Goal: Information Seeking & Learning: Check status

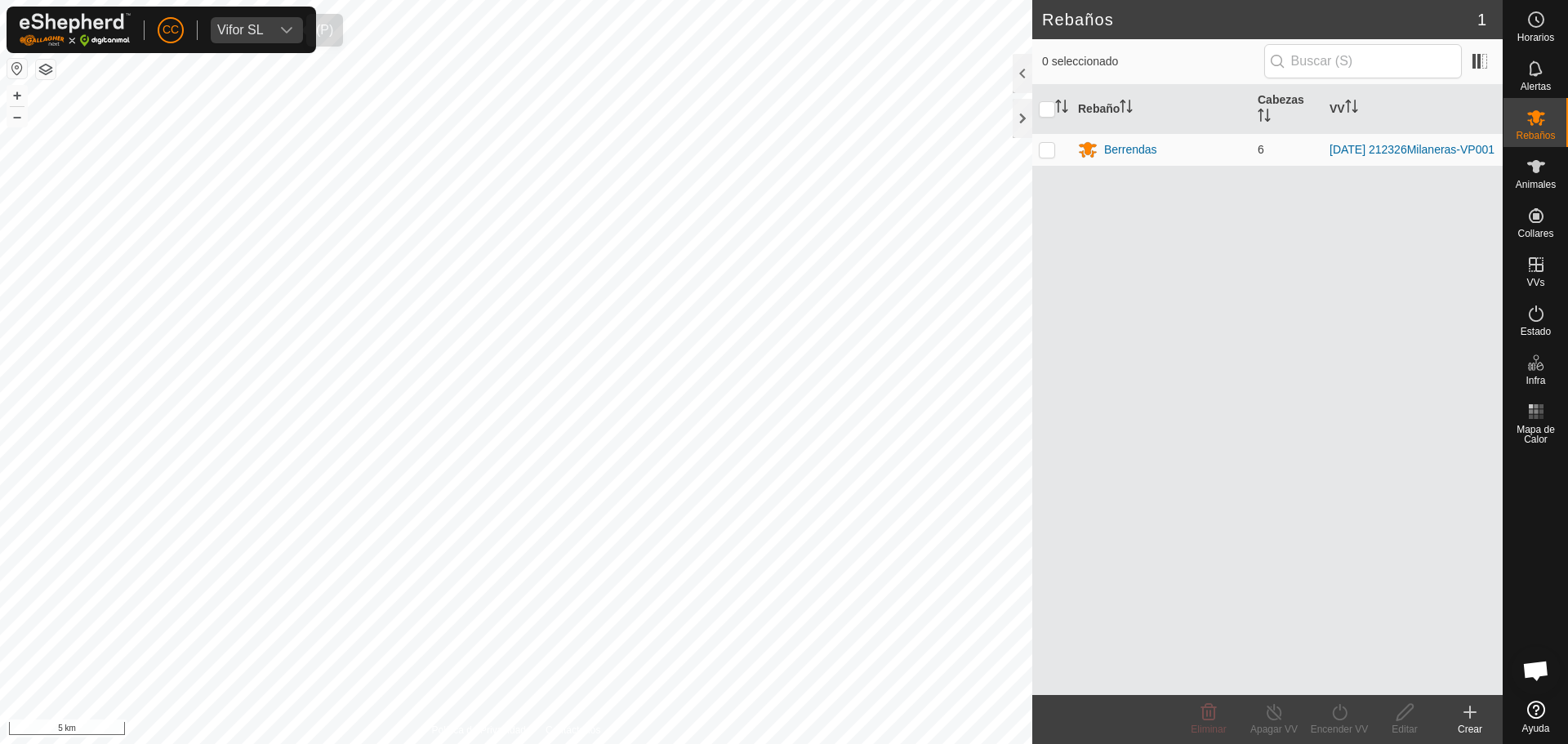
click at [259, 28] on div "Vifor SL" at bounding box center [240, 29] width 46 height 13
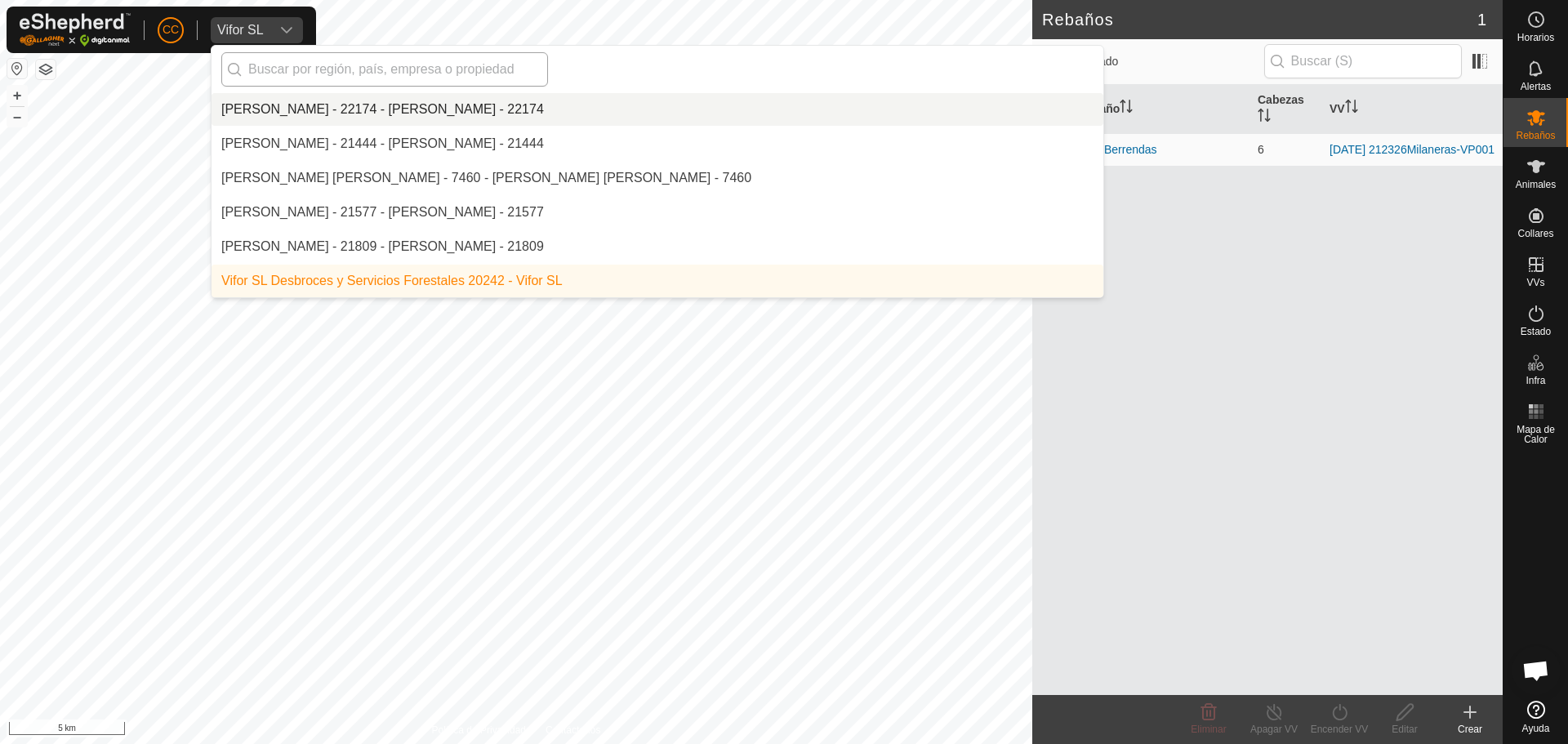
click at [314, 80] on input "text" at bounding box center [384, 69] width 326 height 34
type input "t"
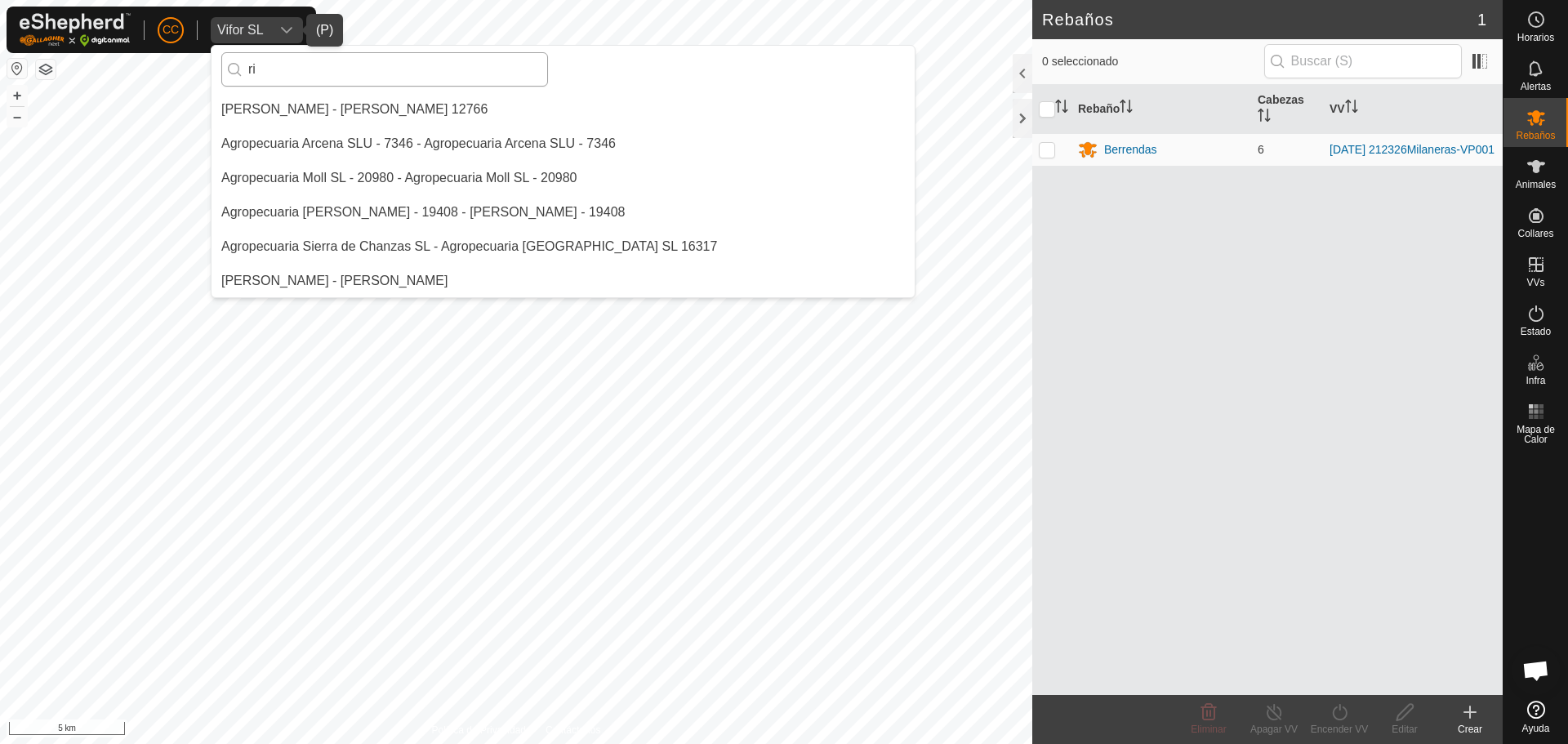
type input "r"
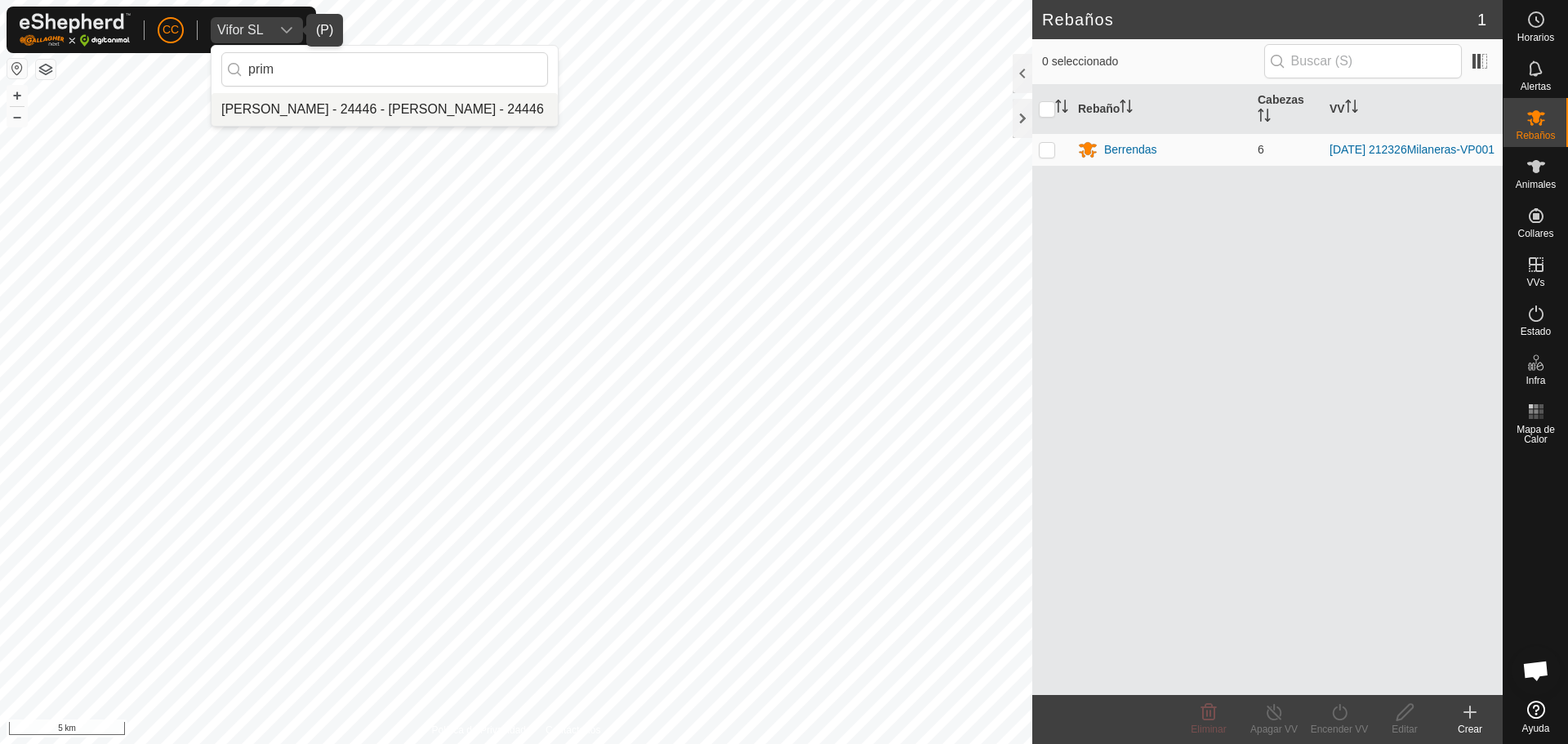
type input "prim"
click at [406, 116] on li "[PERSON_NAME] - 24446 - [PERSON_NAME] - 24446" at bounding box center [384, 109] width 346 height 32
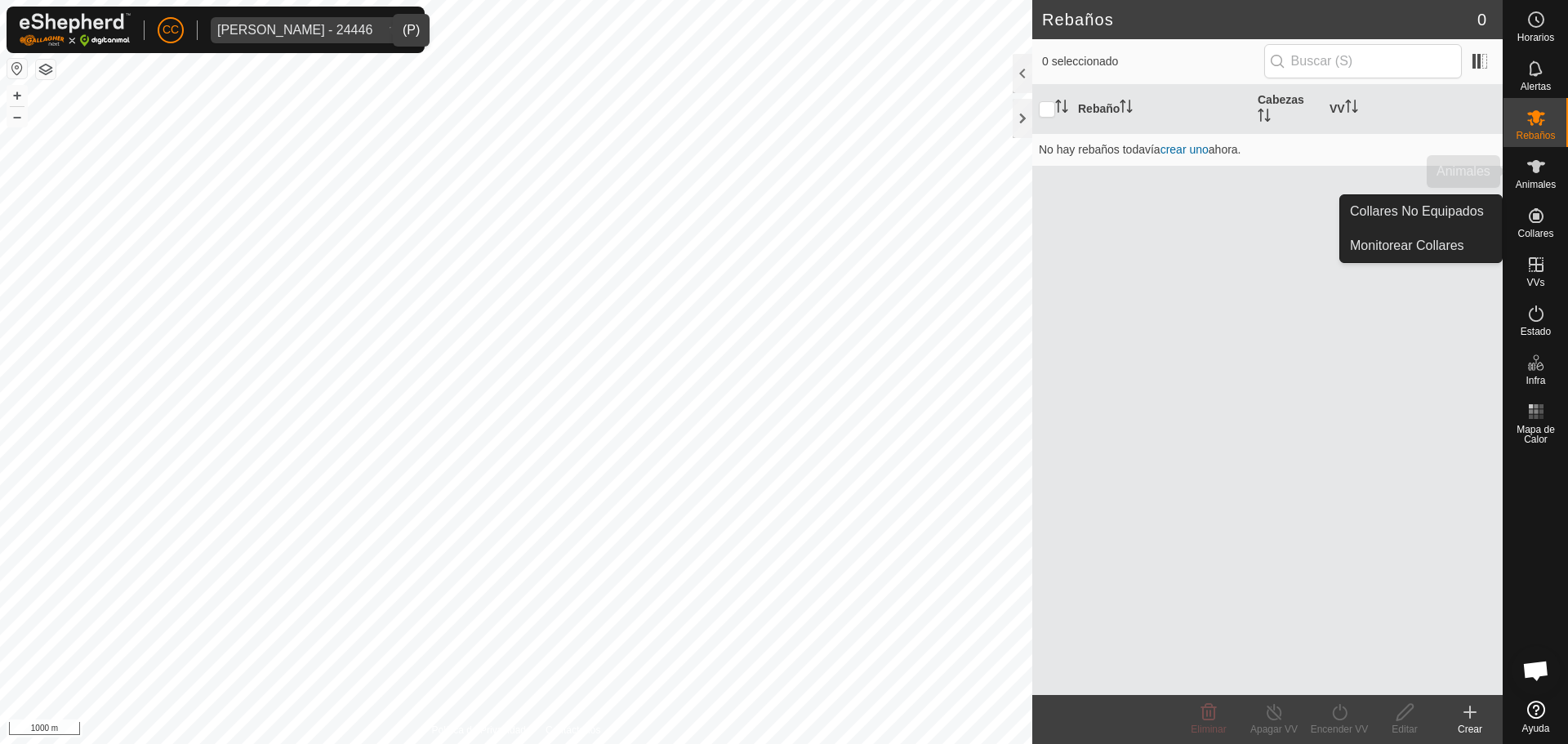
click at [1542, 172] on icon at bounding box center [1536, 166] width 20 height 20
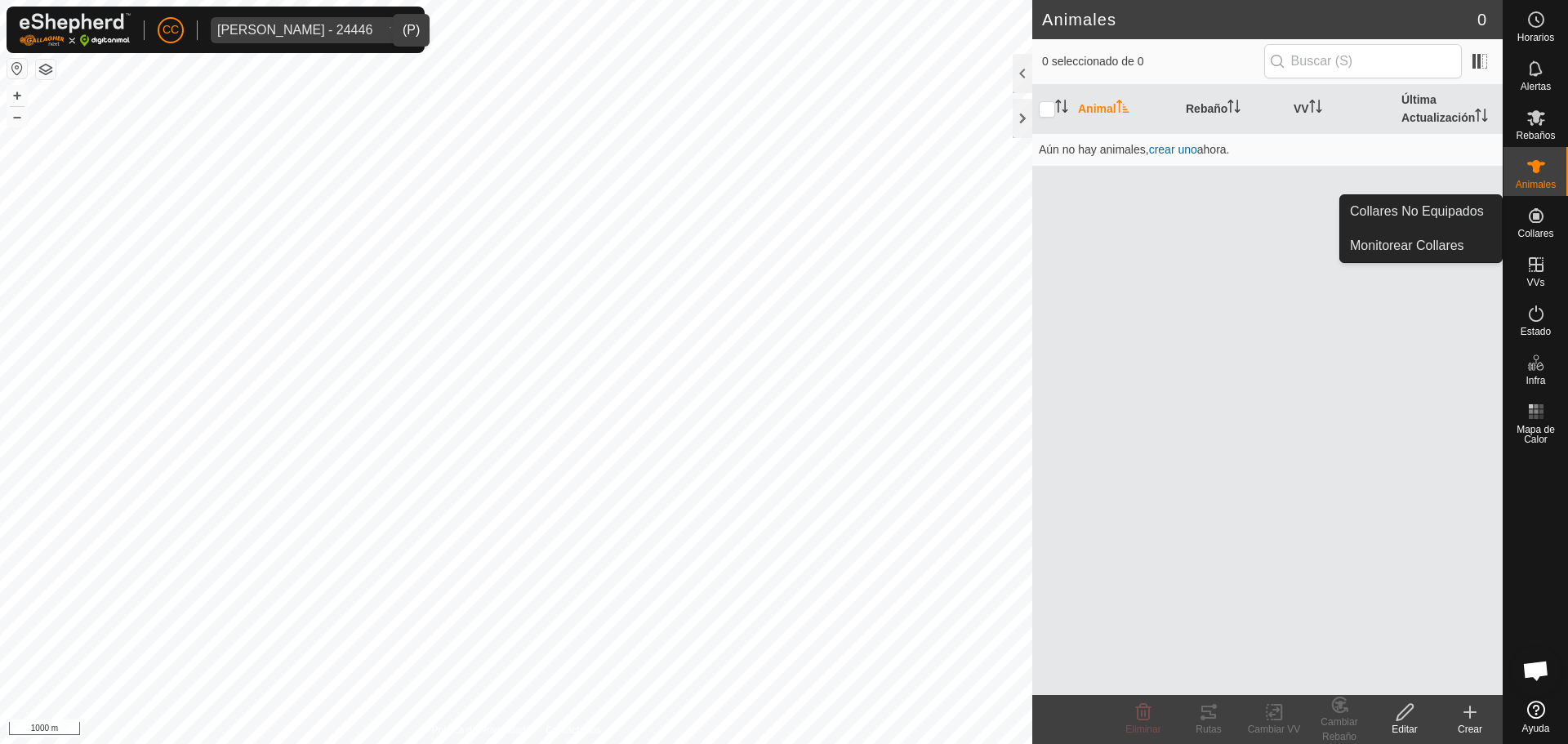
click at [1539, 229] on span "Collares" at bounding box center [1535, 234] width 36 height 10
click at [1479, 202] on link "Collares No Equipados" at bounding box center [1421, 211] width 161 height 32
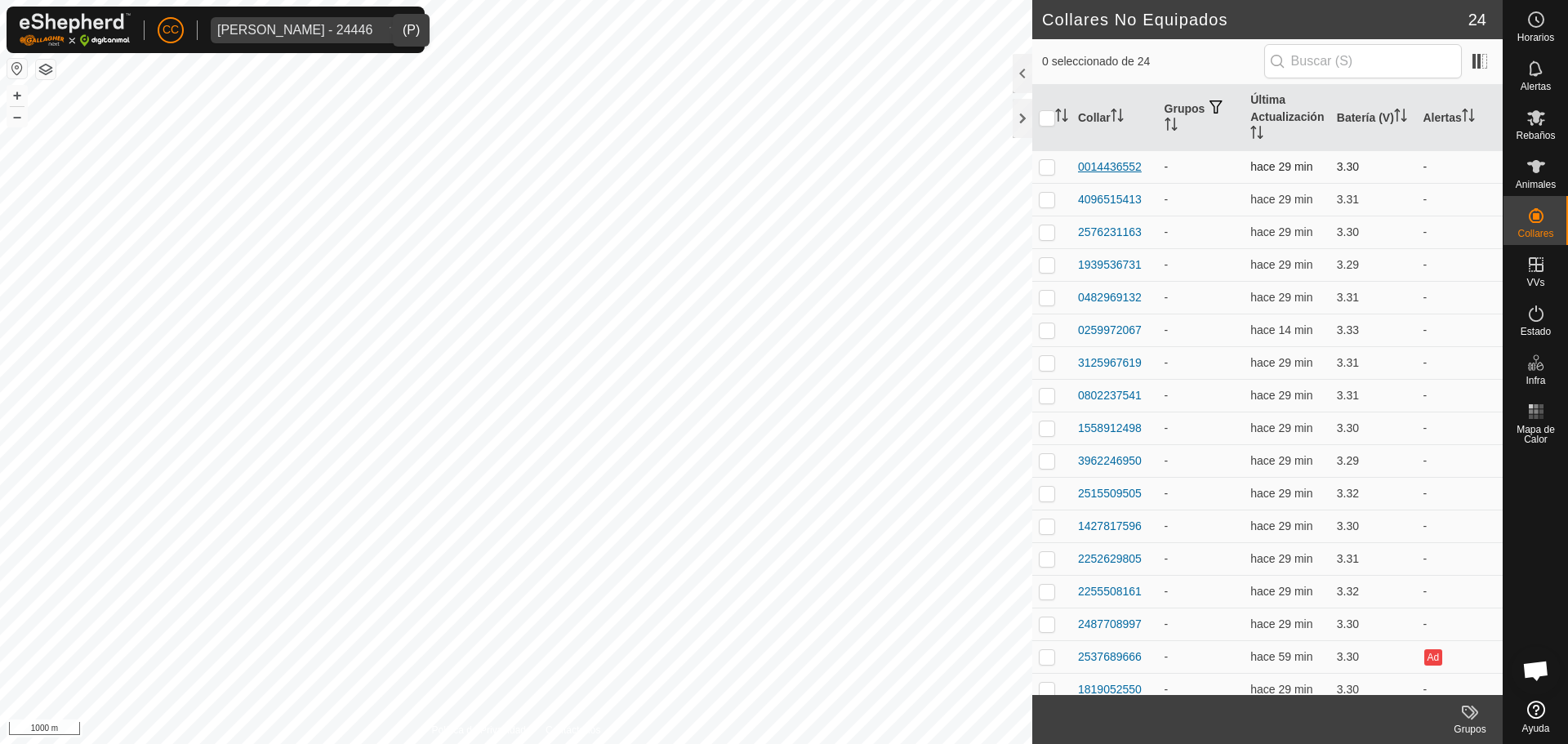
click at [1113, 163] on div "0014436552" at bounding box center [1109, 166] width 64 height 17
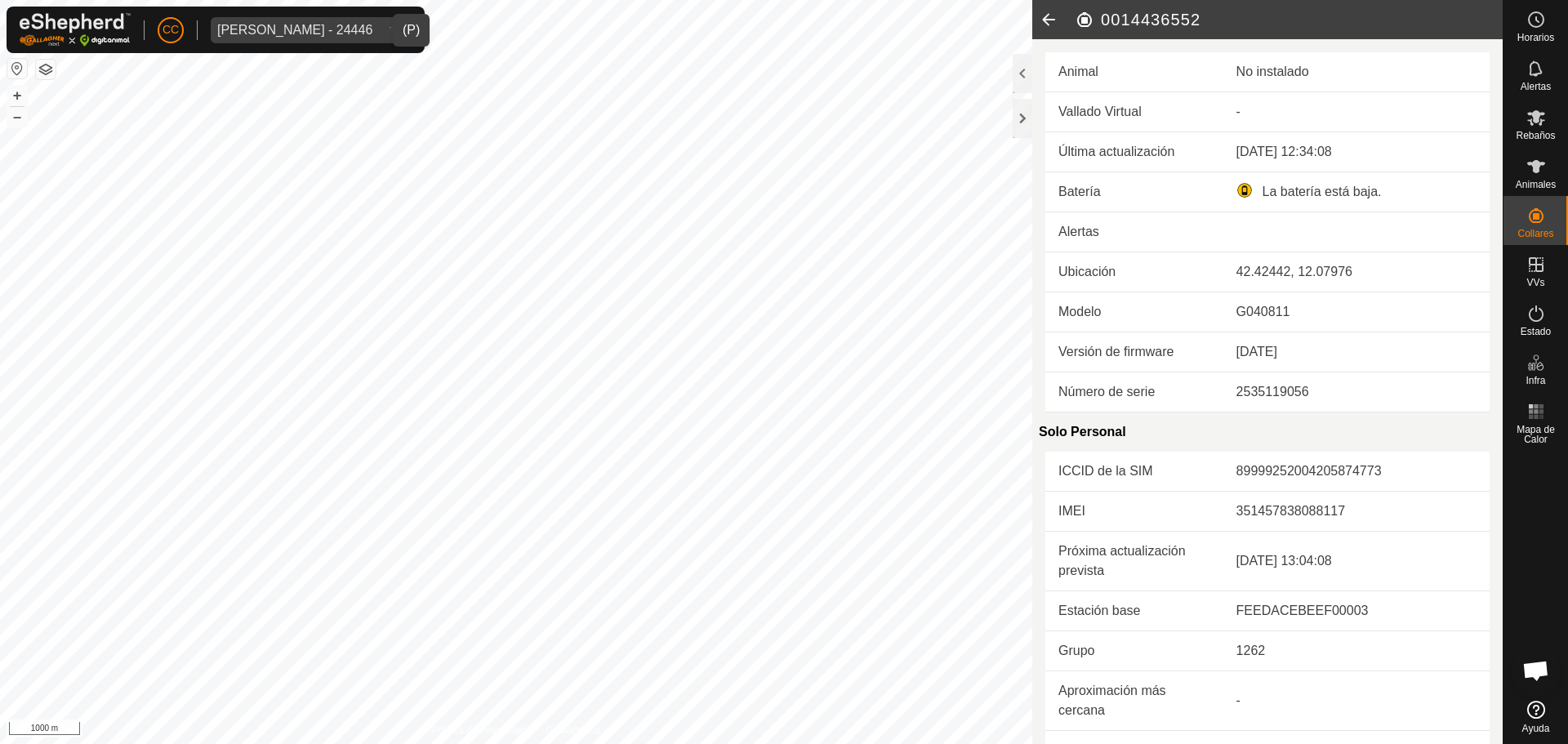
click at [1050, 28] on icon at bounding box center [1048, 20] width 32 height 39
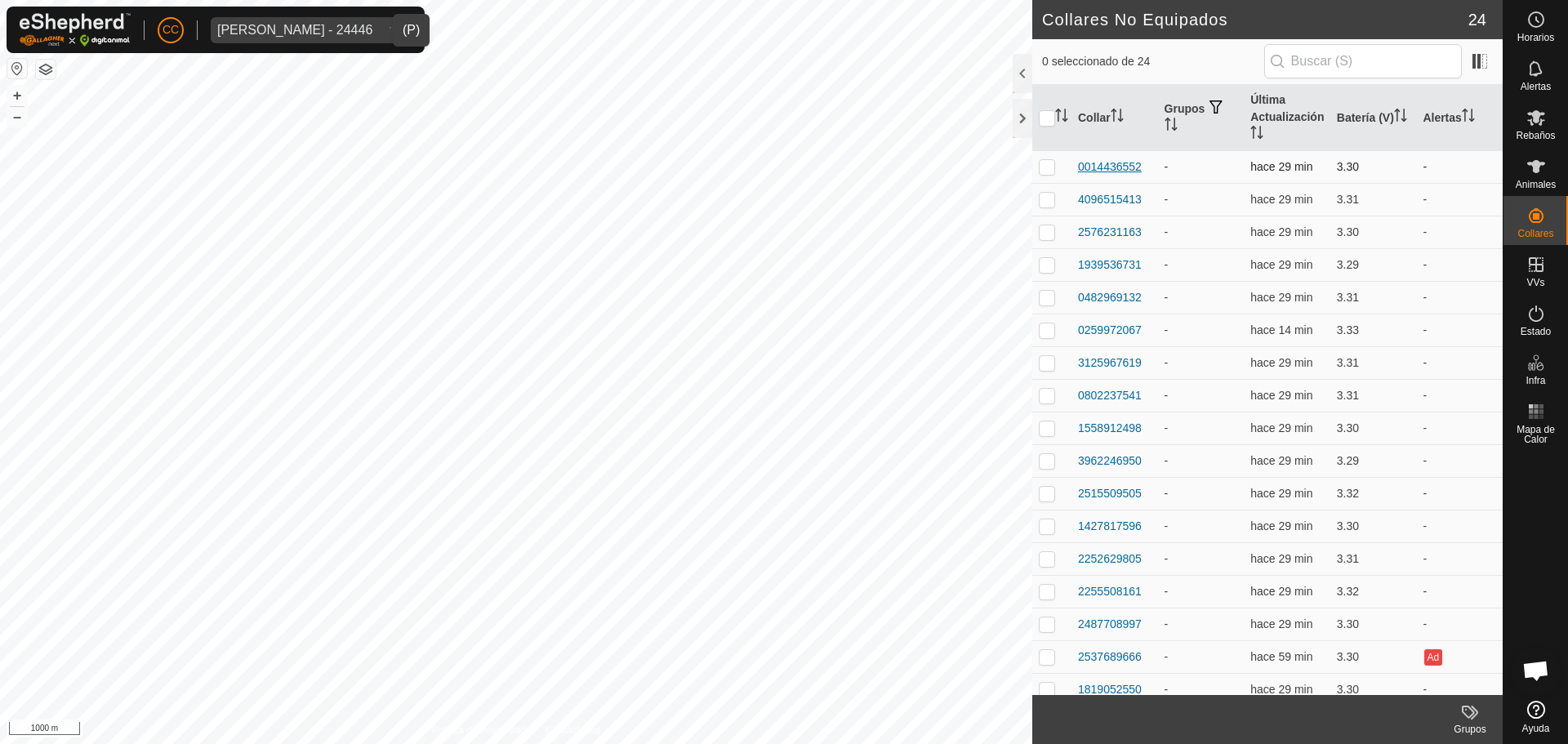
click at [1137, 171] on div "0014436552" at bounding box center [1109, 166] width 64 height 17
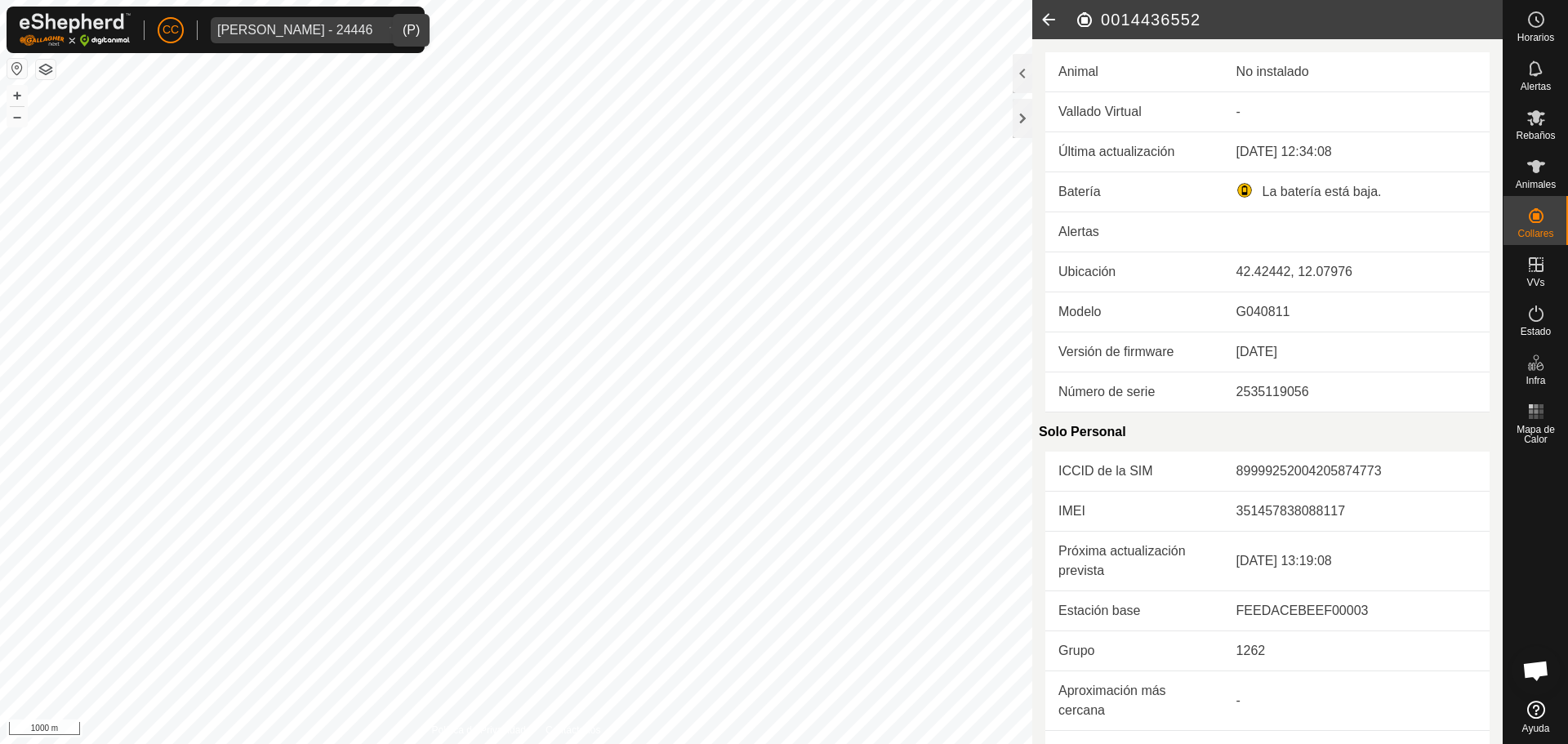
click at [1054, 23] on icon at bounding box center [1048, 20] width 32 height 39
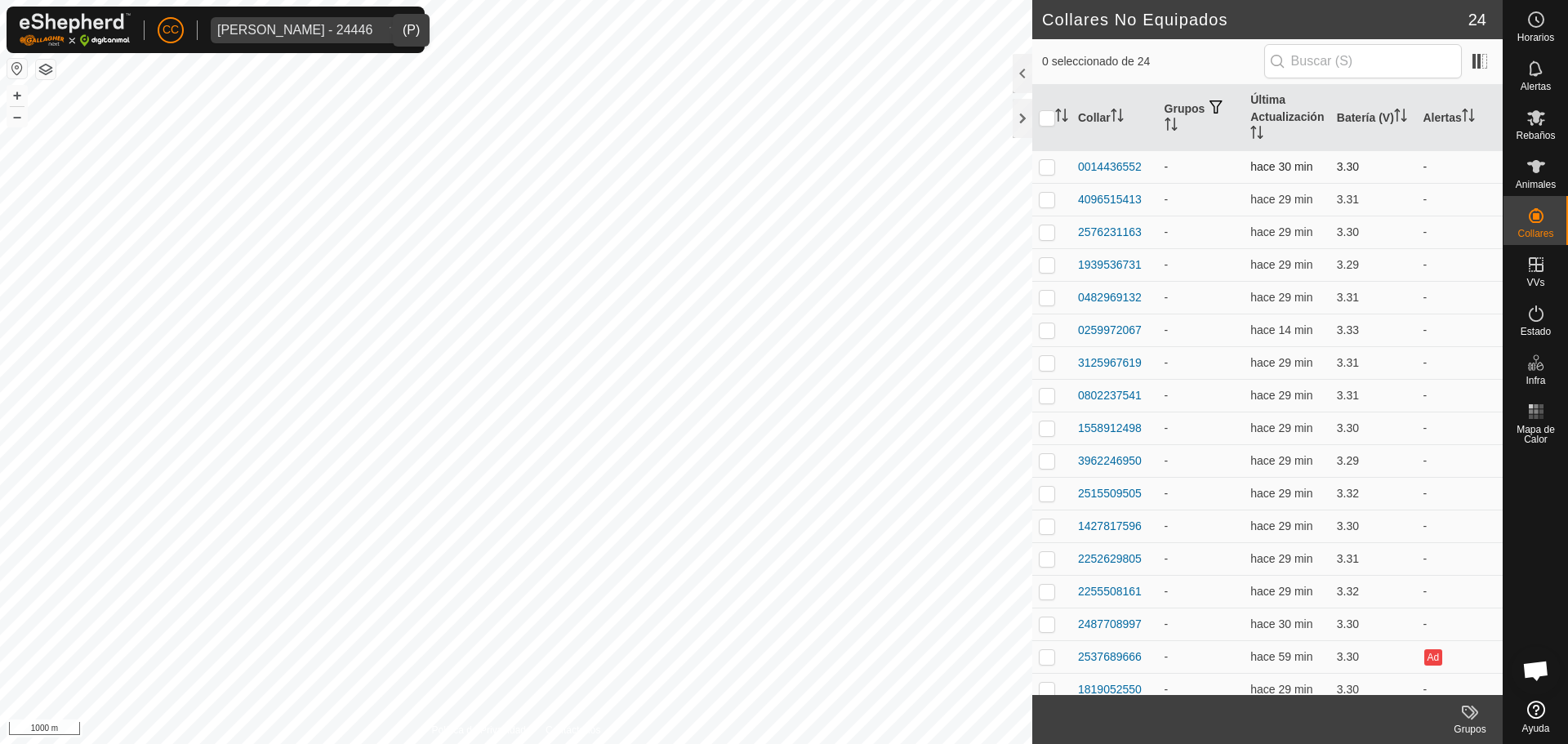
click at [1053, 161] on p-checkbox at bounding box center [1046, 166] width 17 height 13
click at [1481, 78] on div "1 seleccionado de 24" at bounding box center [1267, 61] width 450 height 34
click at [1478, 75] on app-column-selector at bounding box center [1478, 62] width 31 height 31
click at [1480, 65] on span at bounding box center [1480, 61] width 27 height 27
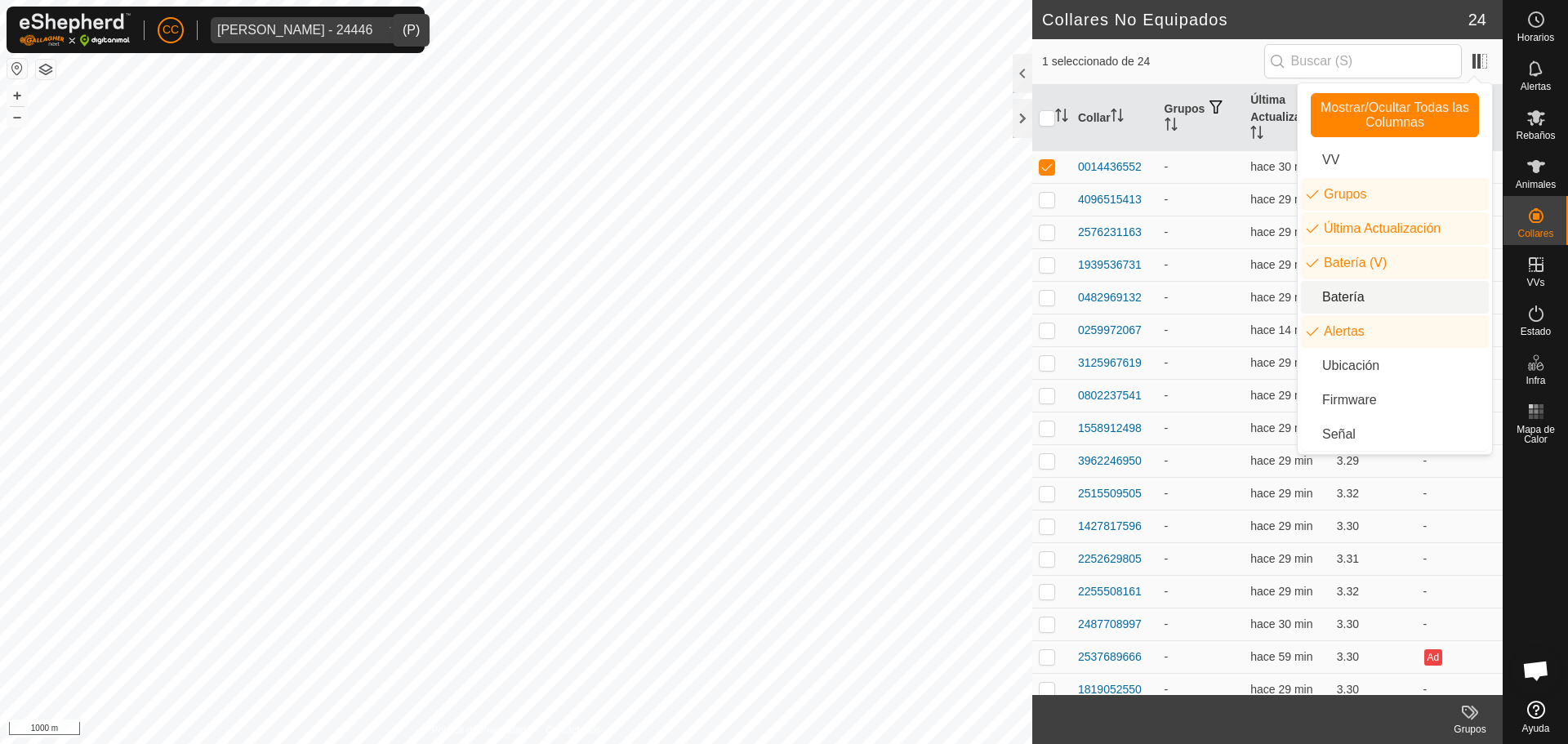
click at [1357, 292] on li "Batería" at bounding box center [1394, 297] width 188 height 32
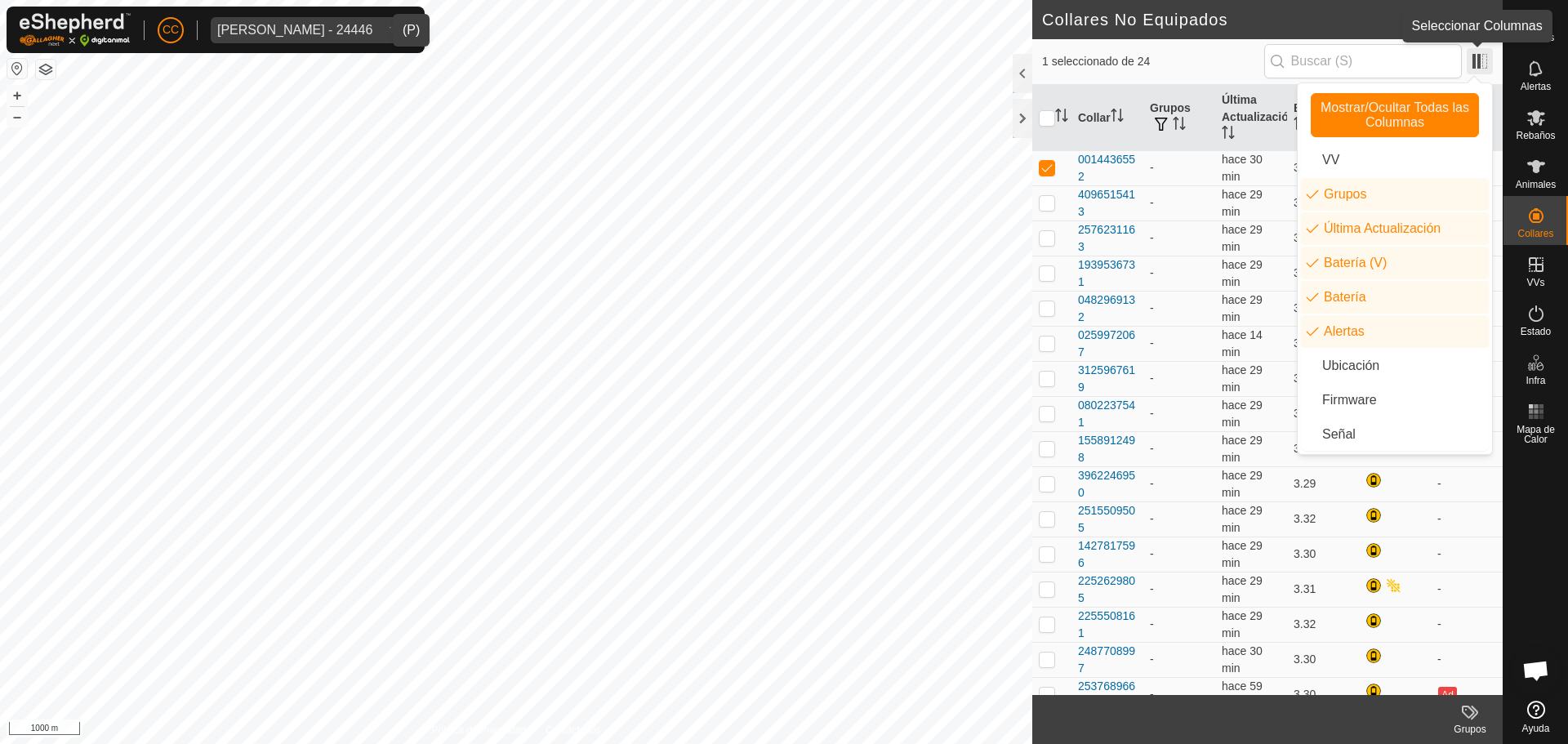
click at [1479, 70] on span at bounding box center [1480, 61] width 27 height 27
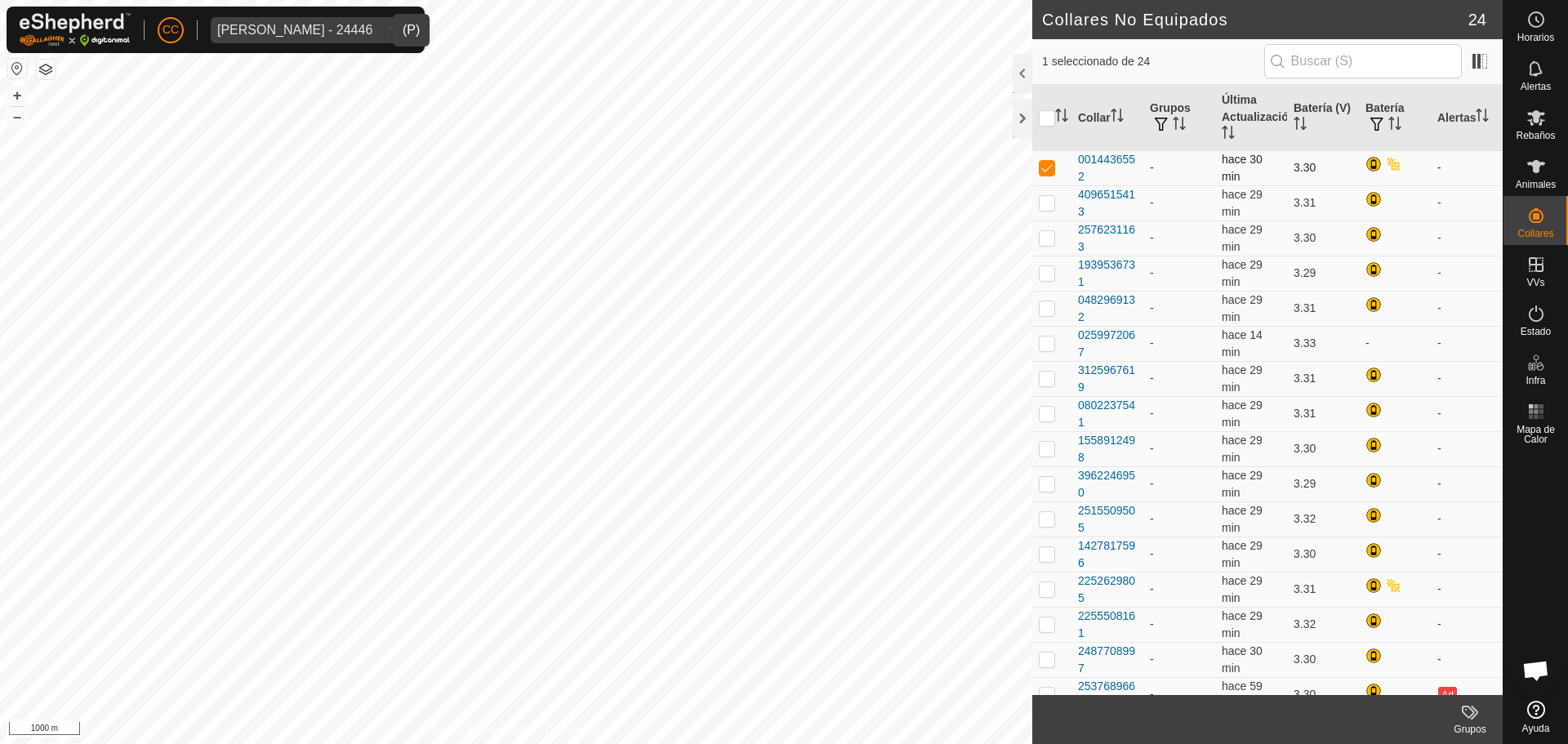
click at [1051, 171] on p-checkbox at bounding box center [1046, 167] width 17 height 13
checkbox input "false"
click at [1090, 166] on div "0014436552" at bounding box center [1107, 168] width 59 height 34
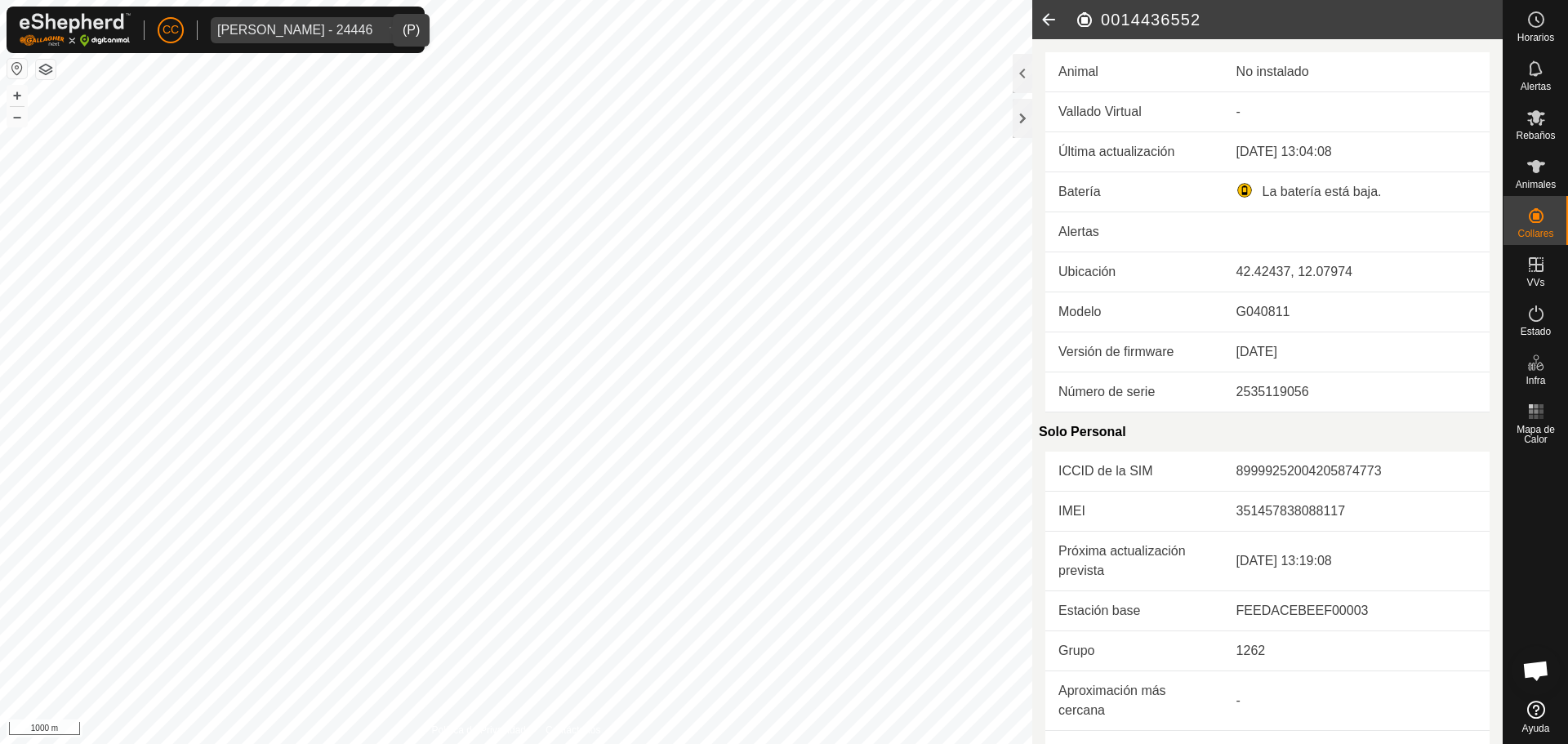
scroll to position [405, 0]
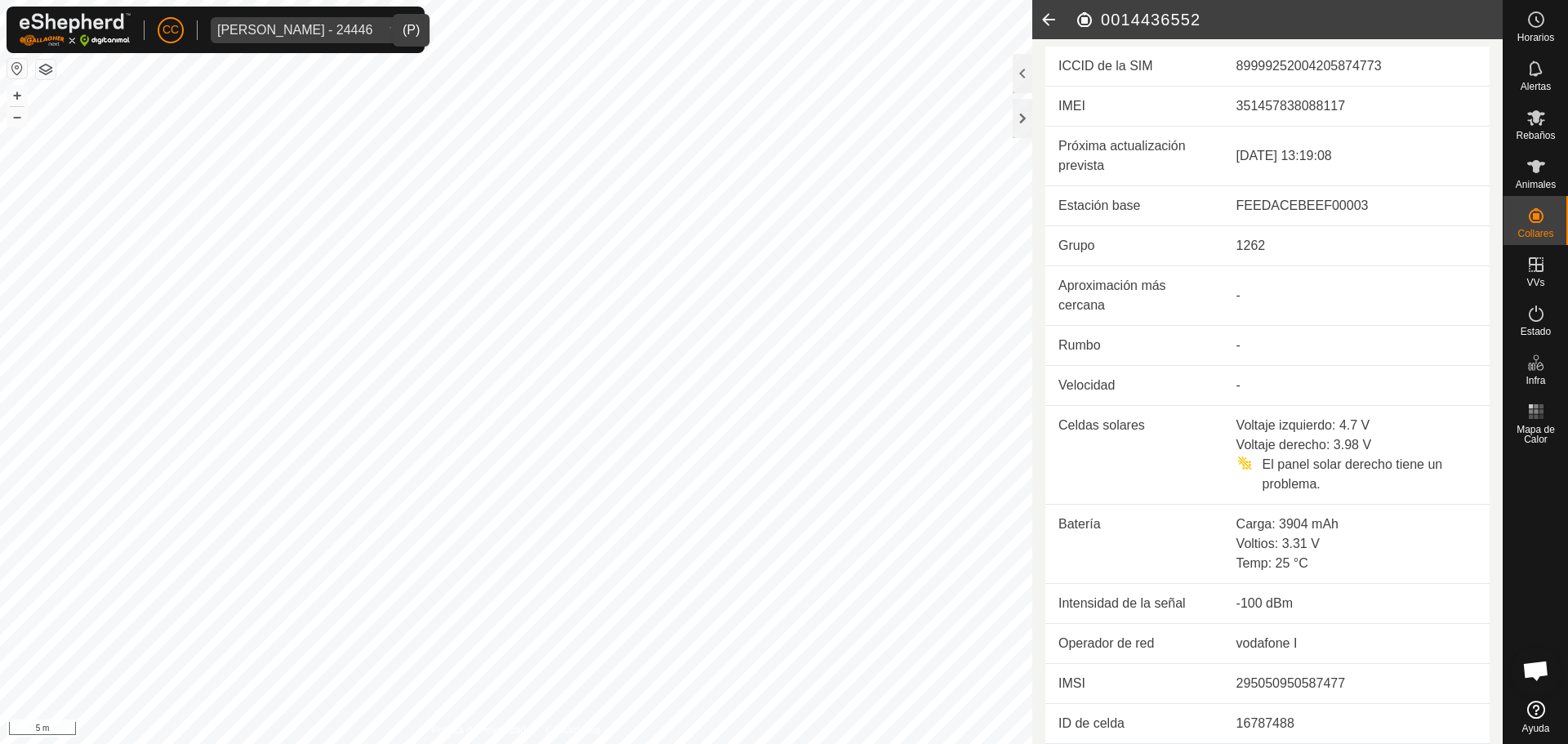
click at [1040, 18] on icon at bounding box center [1048, 20] width 32 height 39
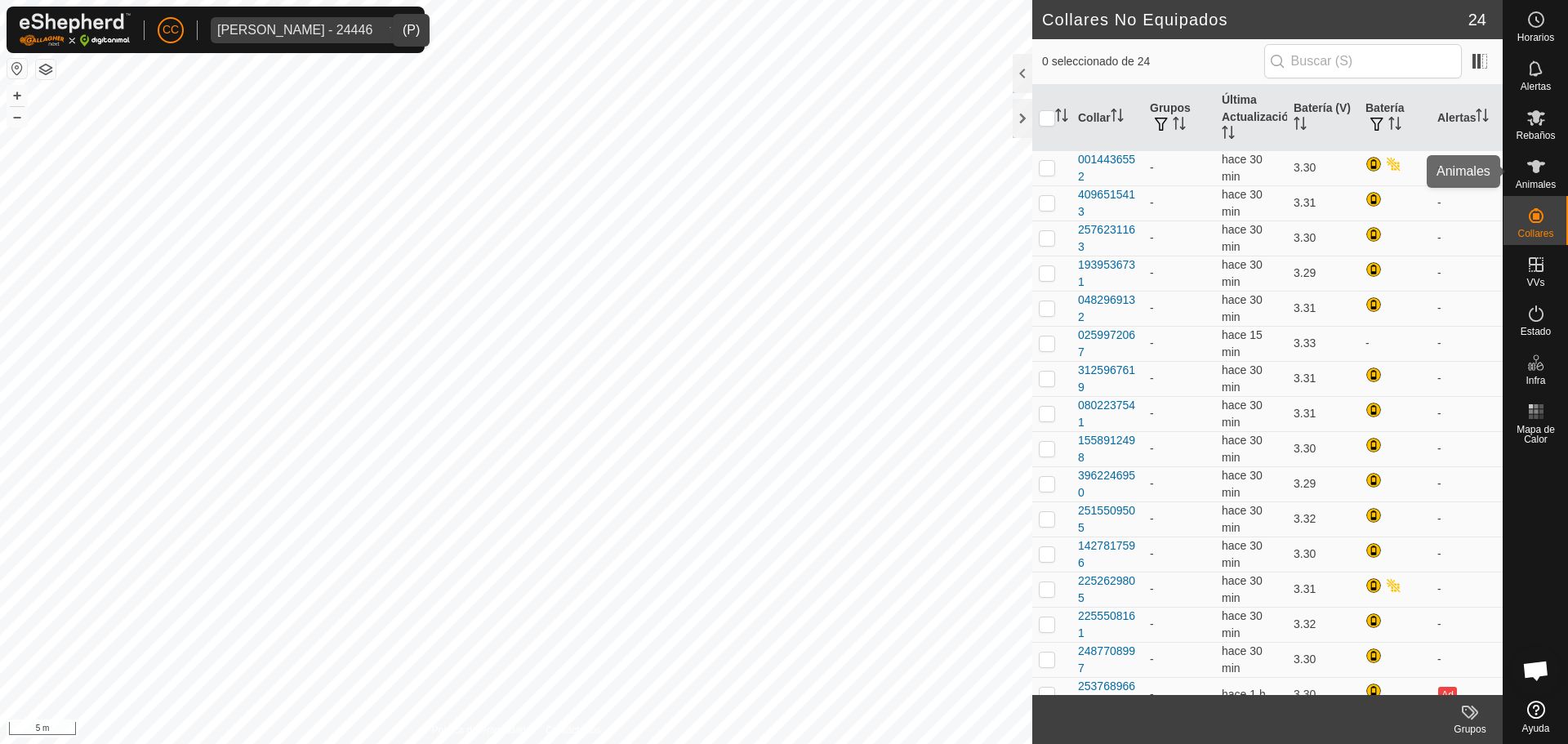
click at [1527, 174] on icon at bounding box center [1536, 166] width 20 height 20
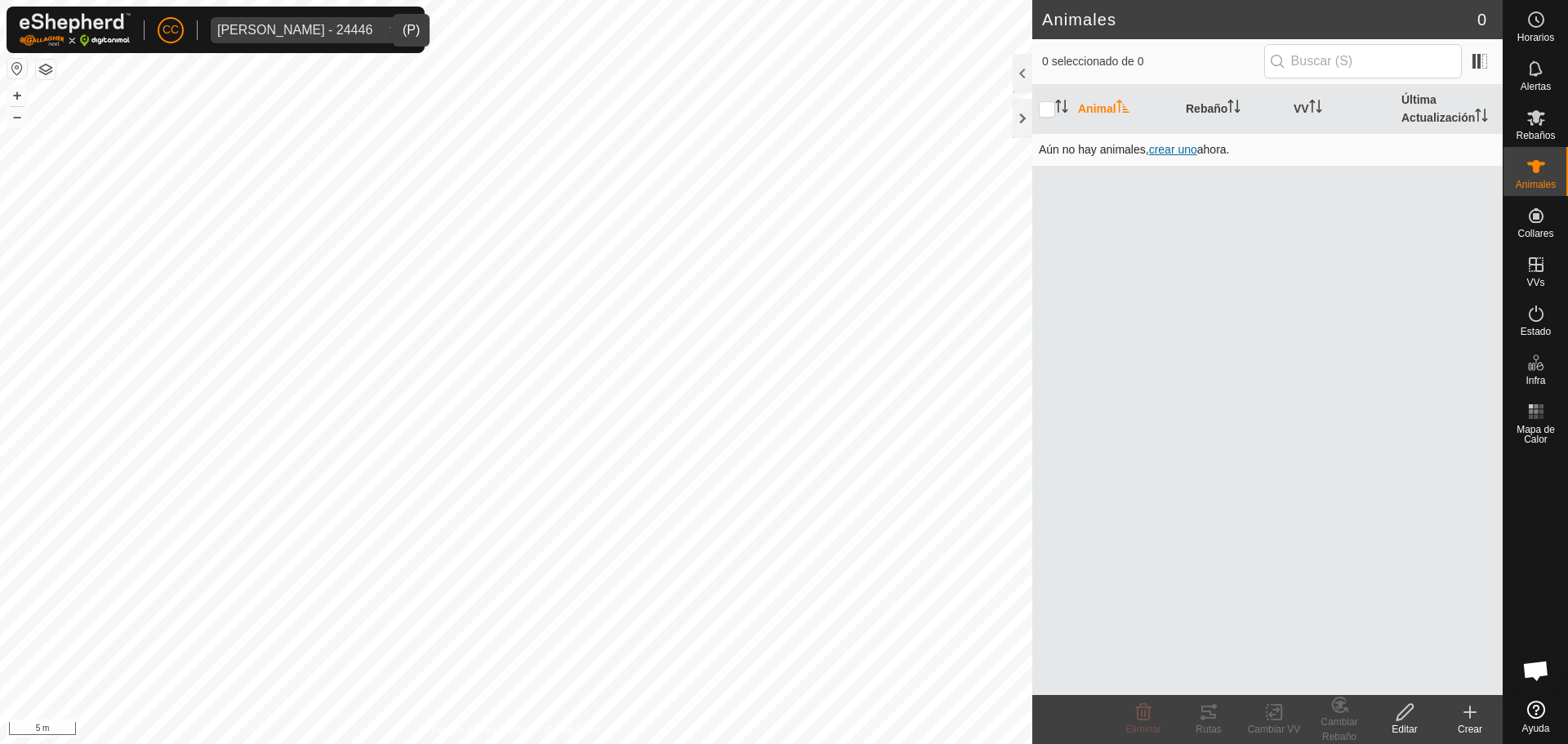
click at [1191, 149] on span "crear uno" at bounding box center [1173, 148] width 48 height 13
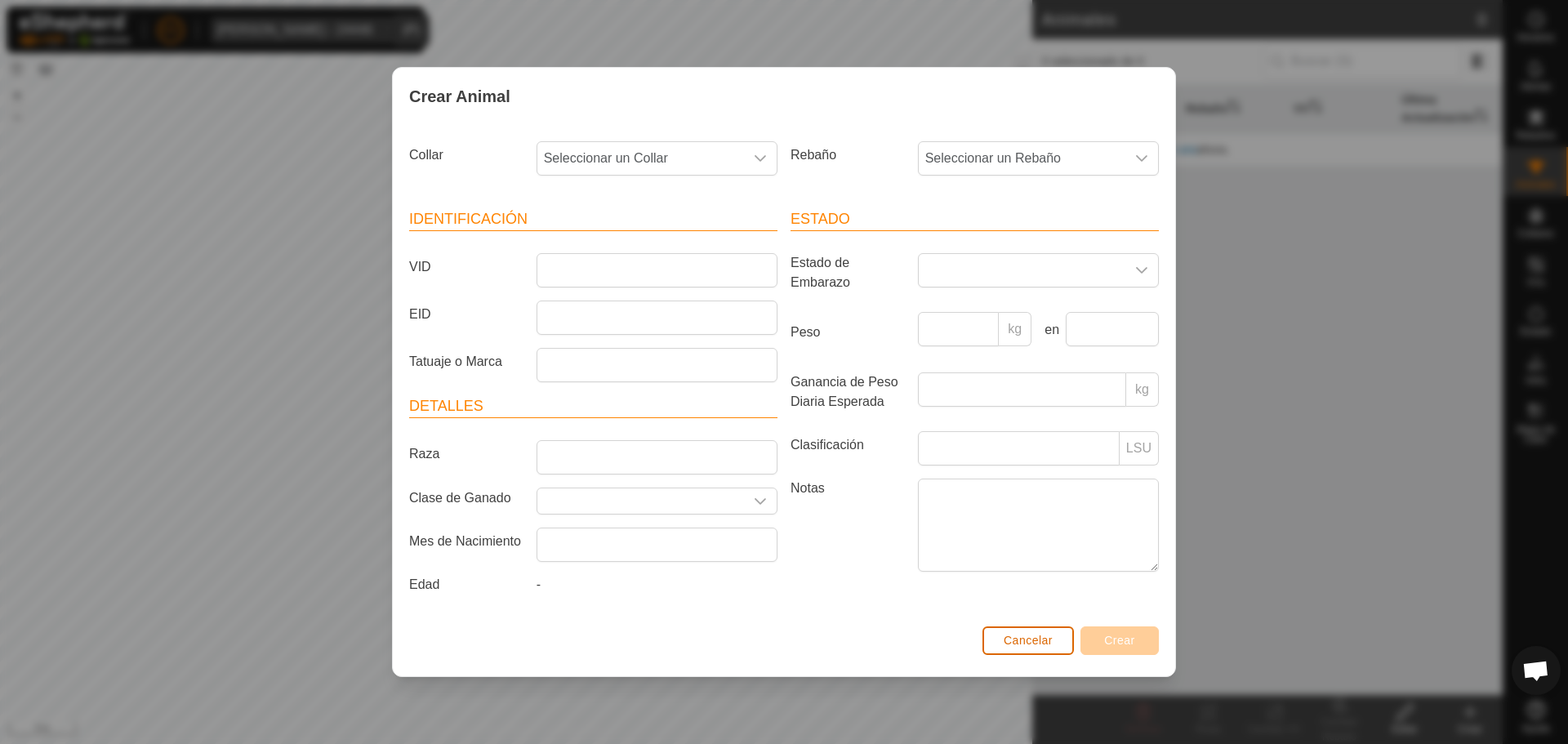
click at [1034, 634] on span "Cancelar" at bounding box center [1028, 640] width 49 height 13
